Goal: Transaction & Acquisition: Obtain resource

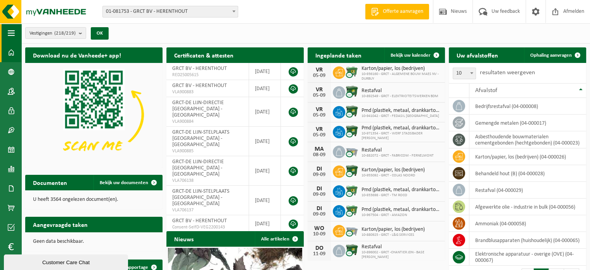
click at [11, 38] on span "button" at bounding box center [11, 32] width 7 height 19
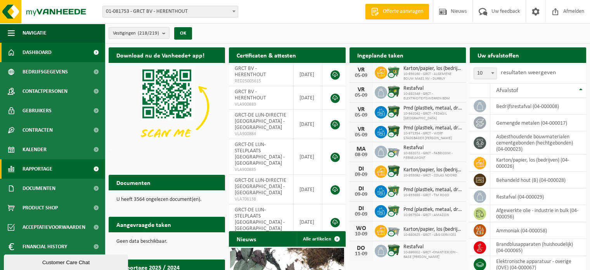
click at [56, 174] on link "Rapportage" at bounding box center [52, 168] width 105 height 19
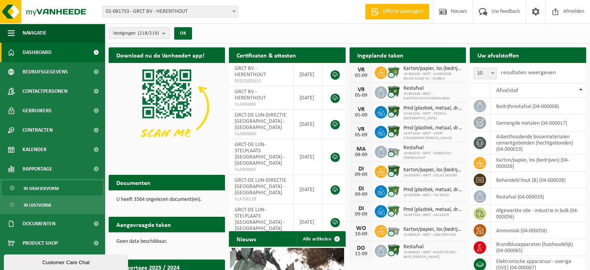
click at [50, 187] on span "In grafiekvorm" at bounding box center [41, 188] width 35 height 15
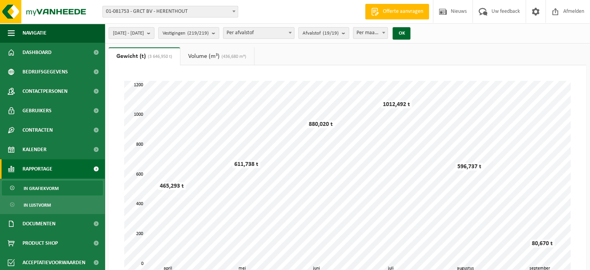
click at [44, 206] on span "In lijstvorm" at bounding box center [37, 204] width 27 height 15
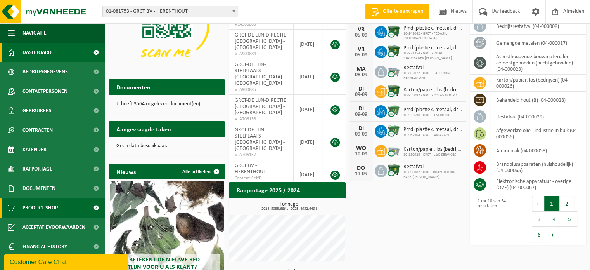
scroll to position [146, 0]
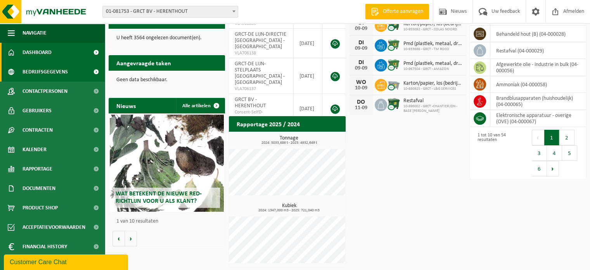
click at [92, 69] on span at bounding box center [95, 71] width 17 height 19
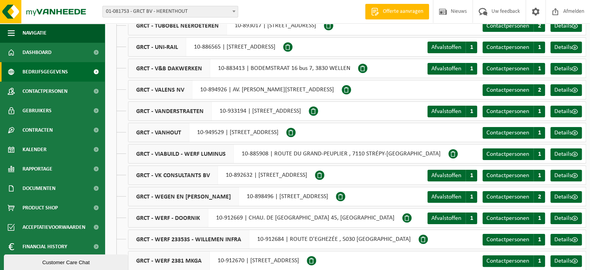
scroll to position [3104, 0]
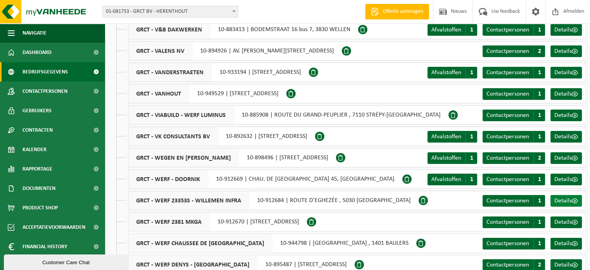
click at [570, 203] on span "Details" at bounding box center [562, 200] width 17 height 6
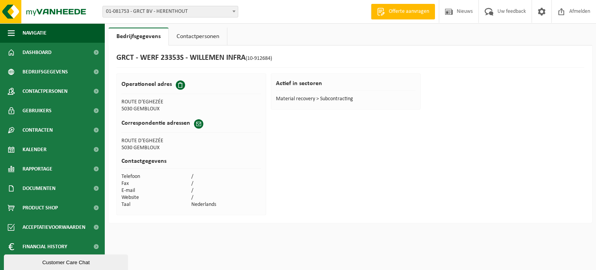
click at [185, 36] on link "Contactpersonen" at bounding box center [198, 37] width 58 height 18
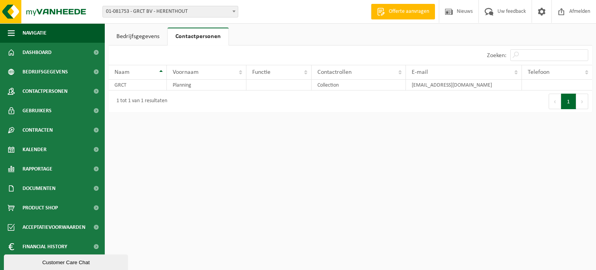
click at [149, 34] on link "Bedrijfsgegevens" at bounding box center [138, 37] width 59 height 18
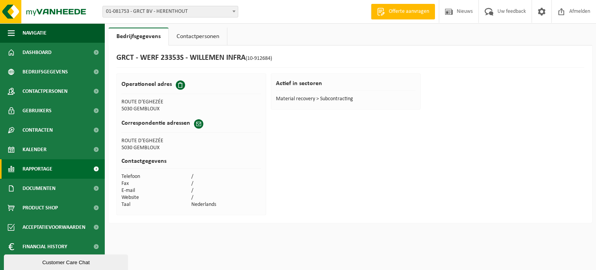
click at [67, 174] on link "Rapportage" at bounding box center [52, 168] width 105 height 19
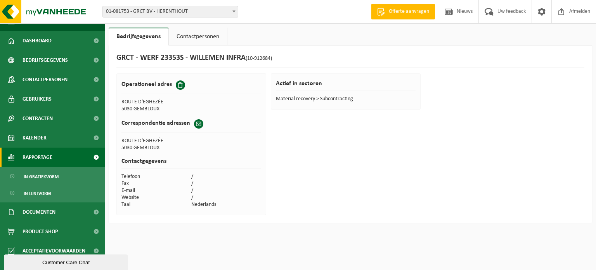
scroll to position [22, 0]
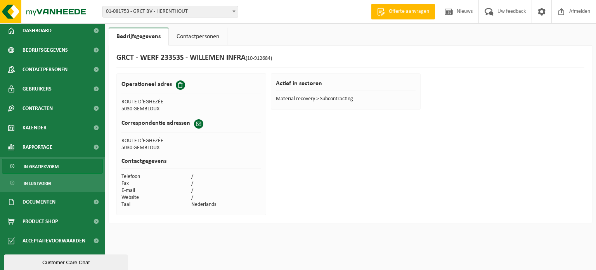
click at [51, 171] on span "In grafiekvorm" at bounding box center [41, 166] width 35 height 15
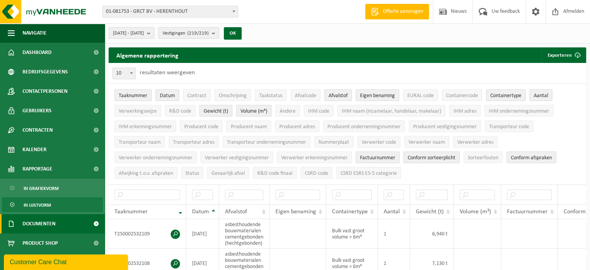
click at [79, 223] on link "Documenten" at bounding box center [52, 223] width 105 height 19
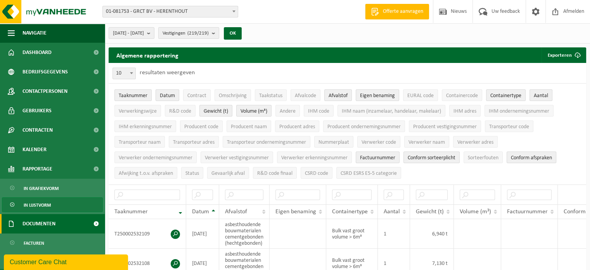
scroll to position [39, 0]
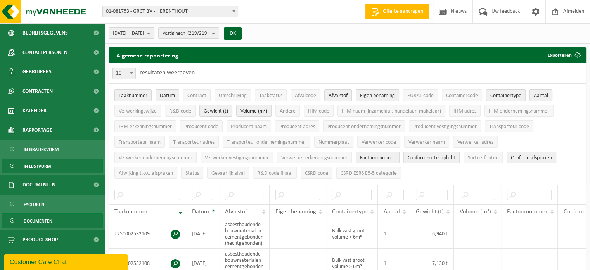
click at [42, 221] on span "Documenten" at bounding box center [38, 220] width 29 height 15
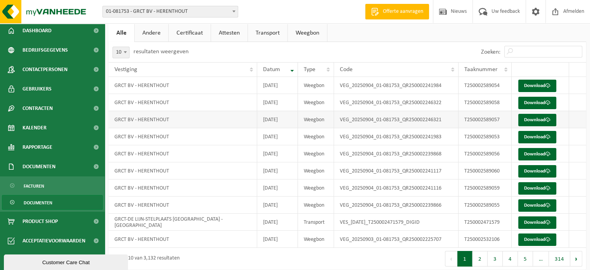
scroll to position [45, 0]
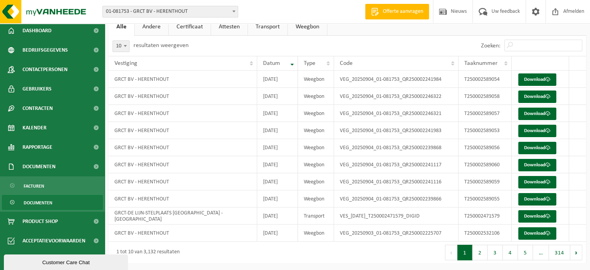
click at [264, 28] on link "Transport" at bounding box center [268, 27] width 40 height 18
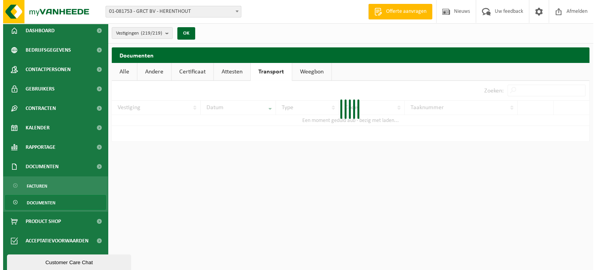
scroll to position [0, 0]
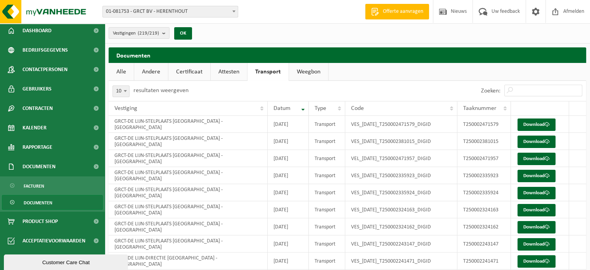
click at [220, 72] on link "Attesten" at bounding box center [229, 72] width 36 height 18
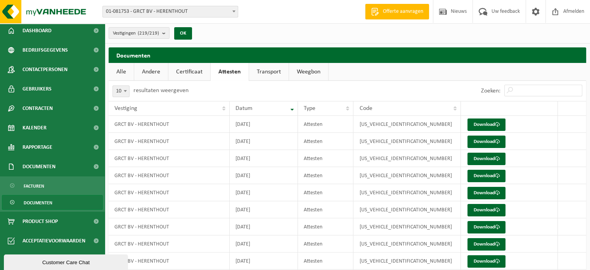
click at [186, 71] on link "Certificaat" at bounding box center [189, 72] width 42 height 18
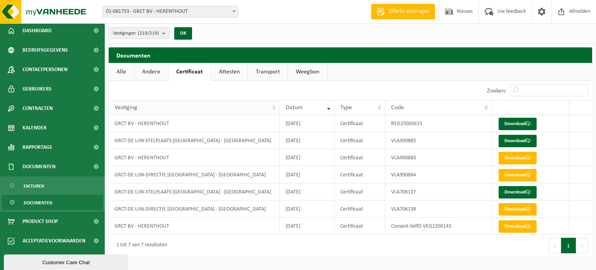
click at [271, 110] on th "Vestiging" at bounding box center [194, 107] width 171 height 15
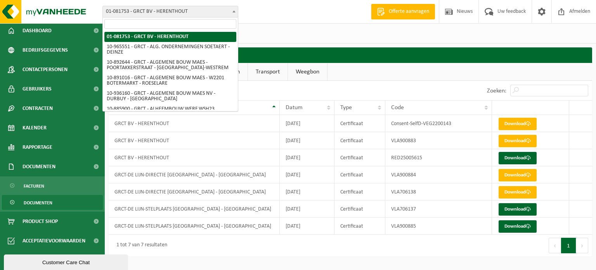
click at [235, 11] on b at bounding box center [233, 11] width 3 height 2
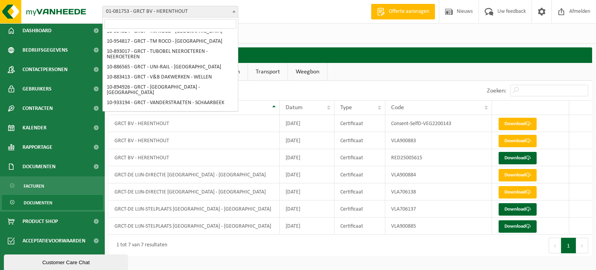
scroll to position [1862, 0]
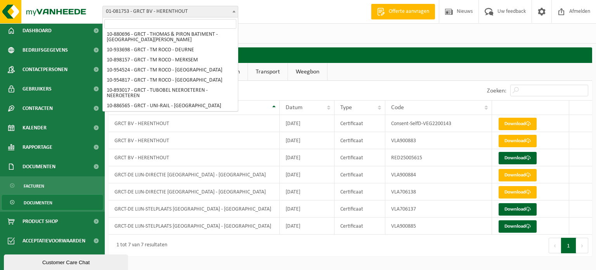
select select "125725"
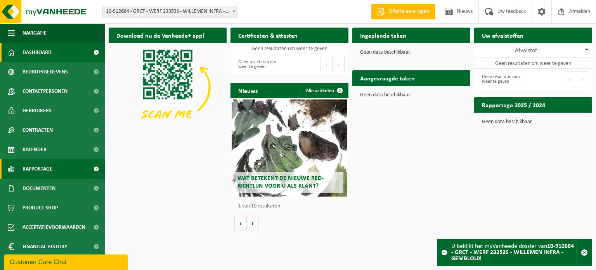
click at [34, 169] on span "Rapportage" at bounding box center [38, 168] width 30 height 19
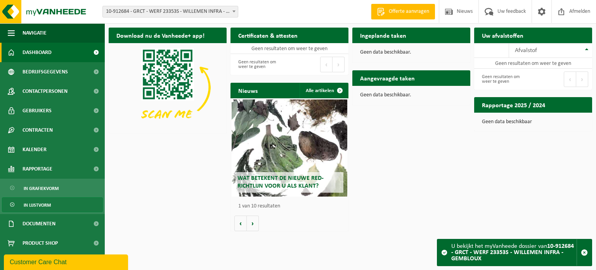
click at [44, 203] on span "In lijstvorm" at bounding box center [37, 204] width 27 height 15
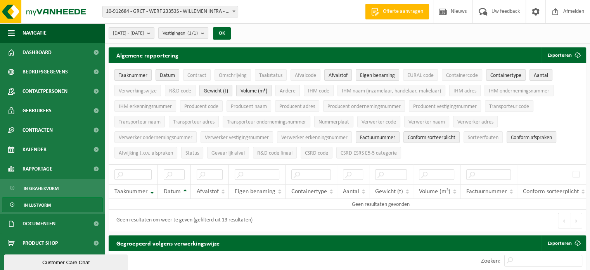
click at [231, 10] on span at bounding box center [234, 11] width 8 height 10
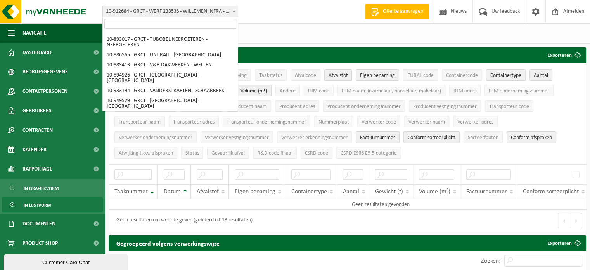
scroll to position [1918, 0]
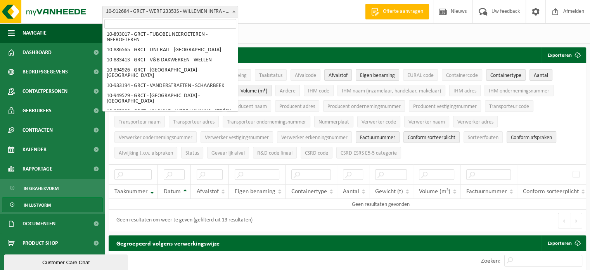
select select "121242"
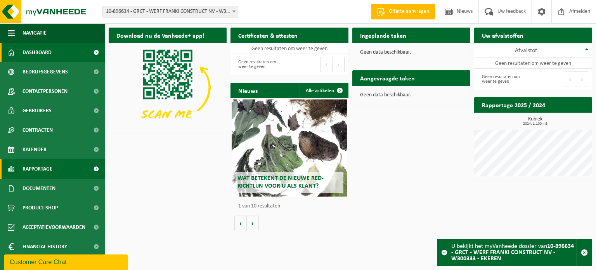
click at [54, 172] on link "Rapportage" at bounding box center [52, 168] width 105 height 19
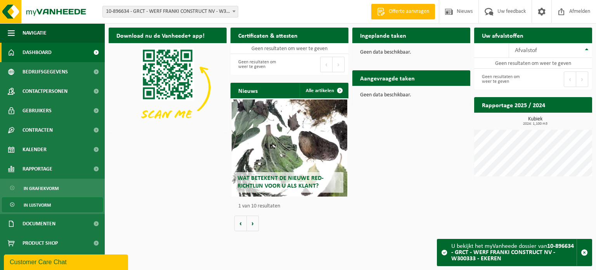
click at [48, 201] on span "In lijstvorm" at bounding box center [37, 204] width 27 height 15
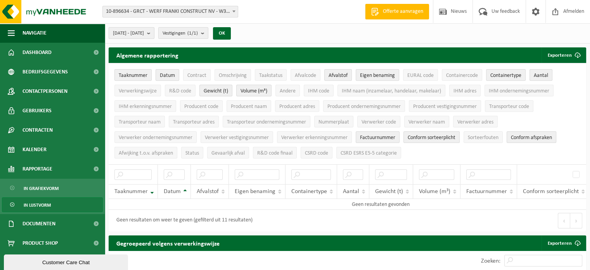
click at [132, 33] on span "2025-04-01 - 2025-09-05" at bounding box center [128, 34] width 31 height 12
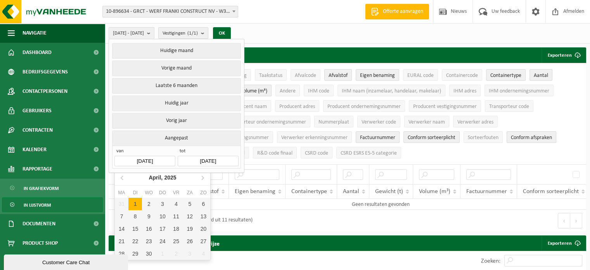
click at [149, 159] on input "2025-04-01" at bounding box center [144, 161] width 61 height 10
click at [119, 177] on icon at bounding box center [122, 177] width 12 height 12
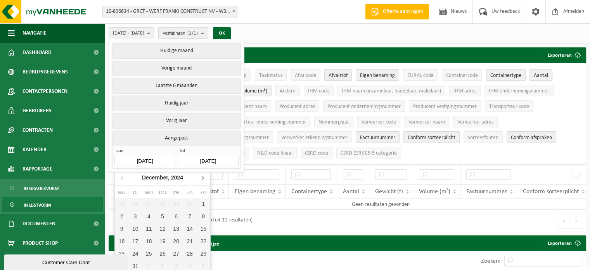
click at [203, 177] on icon at bounding box center [203, 178] width 2 height 4
click at [150, 204] on div "1" at bounding box center [149, 203] width 14 height 12
type input "[DATE]"
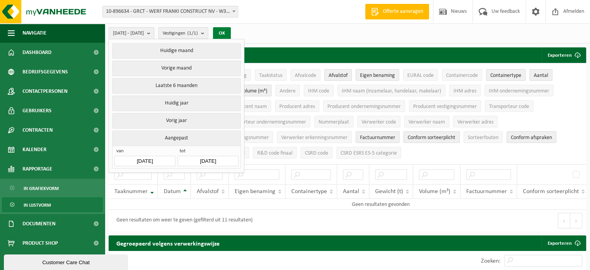
click at [231, 34] on button "OK" at bounding box center [222, 33] width 18 height 12
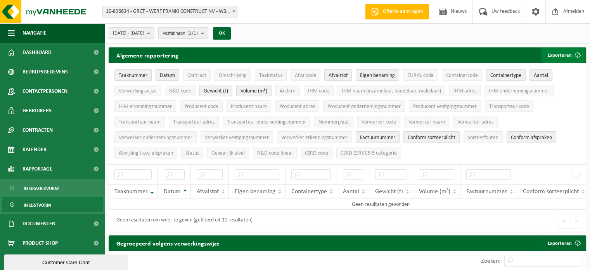
click at [565, 55] on button "Exporteren" at bounding box center [564, 55] width 44 height 16
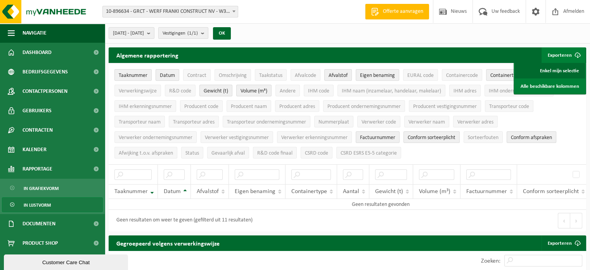
click at [555, 68] on link "Enkel mijn selectie" at bounding box center [550, 71] width 70 height 16
click at [234, 12] on b at bounding box center [233, 11] width 3 height 2
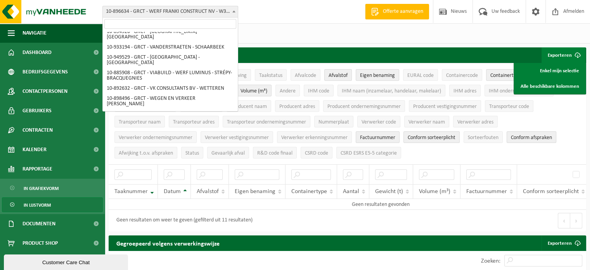
scroll to position [1918, 0]
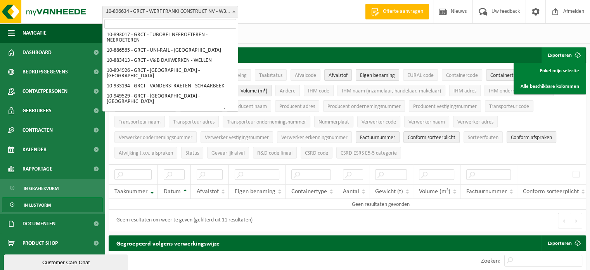
select select "140926"
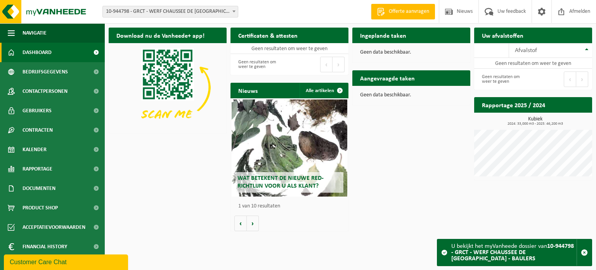
click at [234, 12] on span at bounding box center [234, 11] width 8 height 10
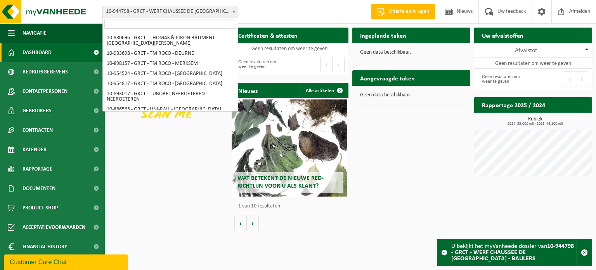
scroll to position [1858, 0]
select select "125725"
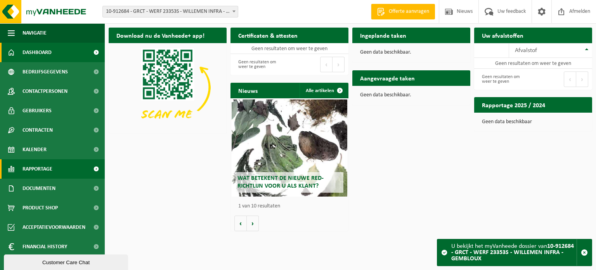
click at [46, 171] on span "Rapportage" at bounding box center [38, 168] width 30 height 19
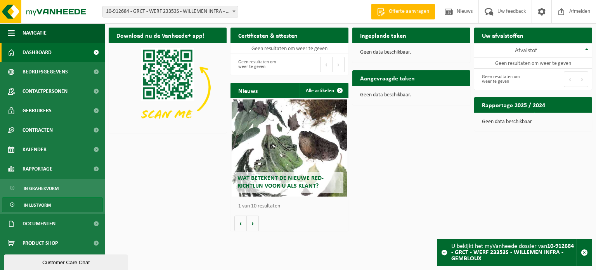
click at [45, 203] on span "In lijstvorm" at bounding box center [37, 204] width 27 height 15
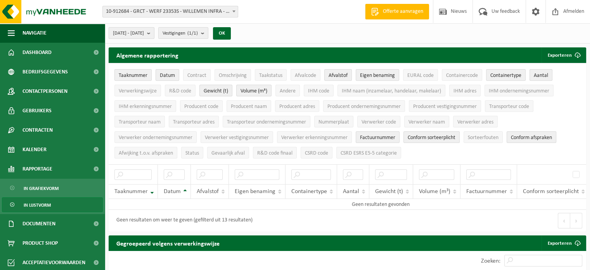
click at [139, 32] on span "[DATE] - [DATE]" at bounding box center [128, 34] width 31 height 12
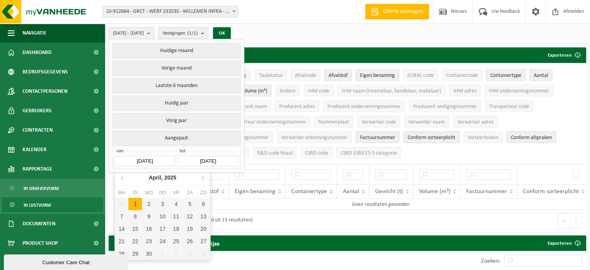
click at [149, 158] on input "[DATE]" at bounding box center [144, 161] width 61 height 10
click at [122, 177] on icon at bounding box center [122, 178] width 2 height 4
click at [144, 203] on div "1" at bounding box center [149, 203] width 14 height 12
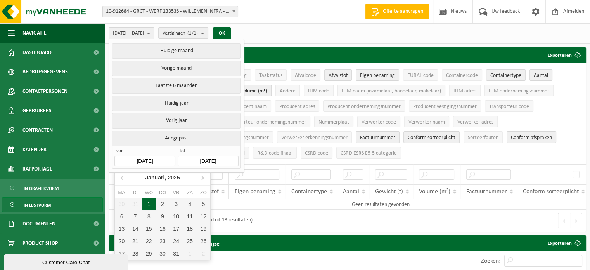
type input "[DATE]"
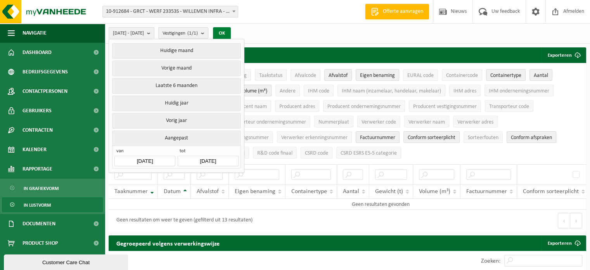
click at [231, 31] on button "OK" at bounding box center [222, 33] width 18 height 12
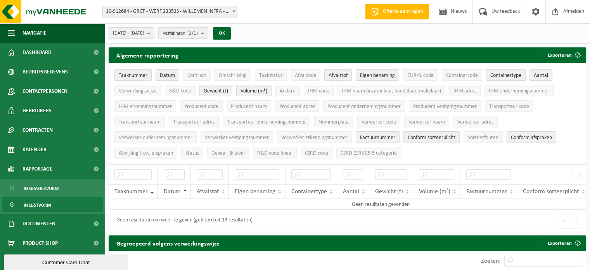
click at [143, 76] on span "Taaknummer" at bounding box center [133, 76] width 29 height 6
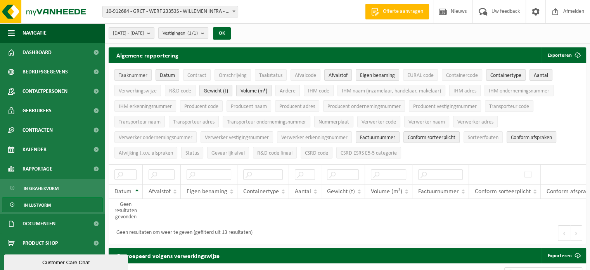
click at [145, 76] on span "Taaknummer" at bounding box center [133, 76] width 29 height 6
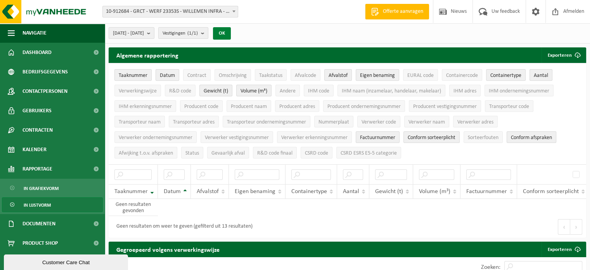
click at [231, 32] on button "OK" at bounding box center [222, 33] width 18 height 12
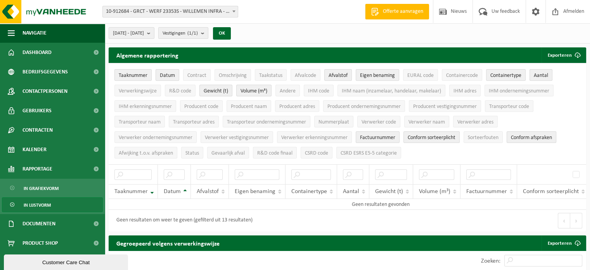
click at [231, 11] on span at bounding box center [234, 11] width 8 height 10
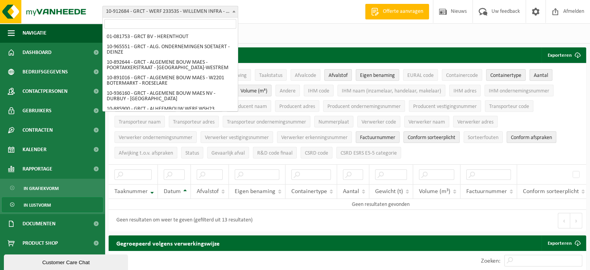
scroll to position [1872, 0]
